Goal: Task Accomplishment & Management: Use online tool/utility

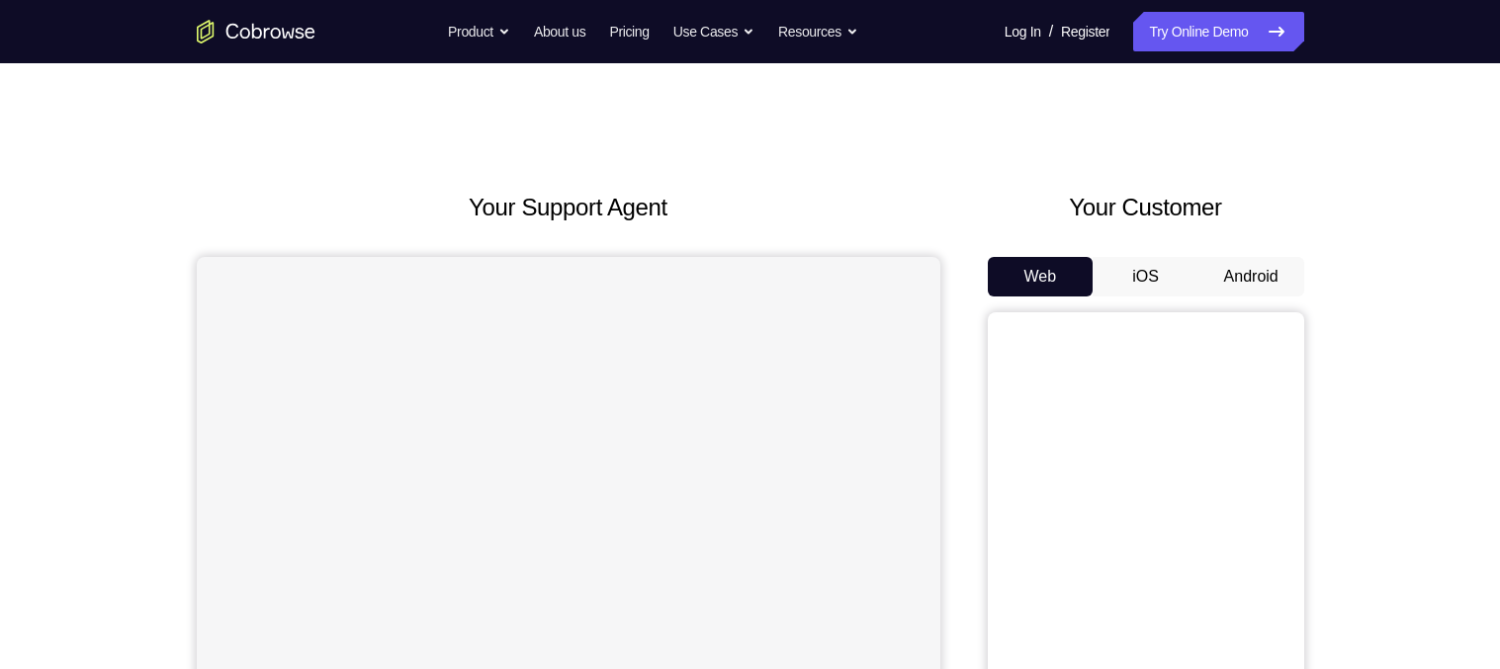
click at [1249, 274] on button "Android" at bounding box center [1251, 277] width 106 height 40
